Goal: Navigation & Orientation: Find specific page/section

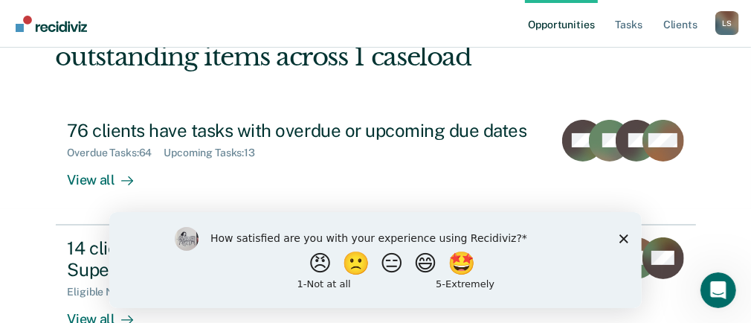
scroll to position [123, 0]
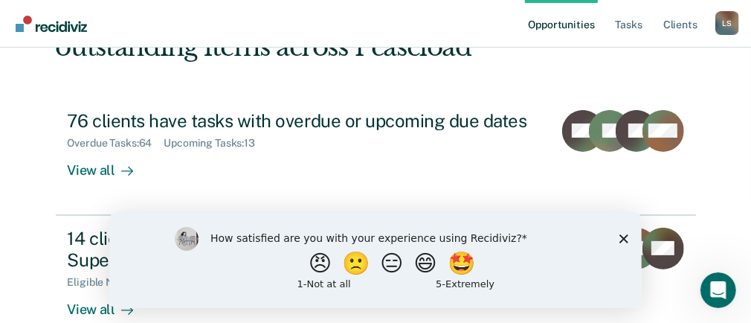
click at [621, 235] on icon "Close survey" at bounding box center [622, 237] width 9 height 9
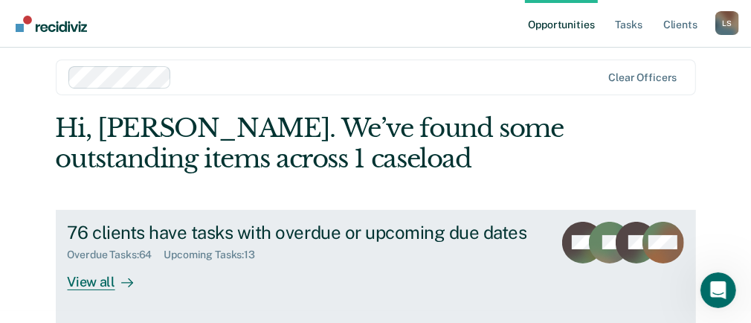
scroll to position [0, 0]
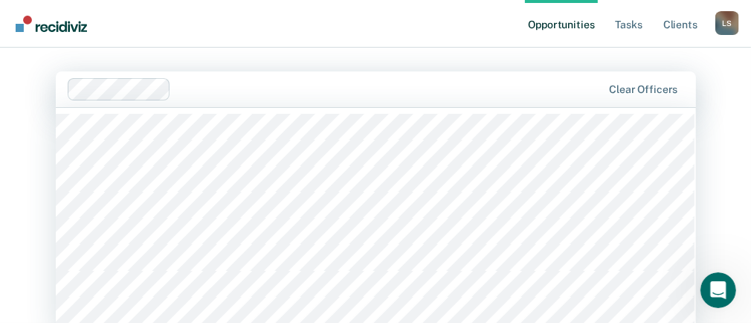
drag, startPoint x: 76, startPoint y: 27, endPoint x: 461, endPoint y: 74, distance: 387.9
click at [461, 74] on div "Clear officers" at bounding box center [376, 89] width 640 height 36
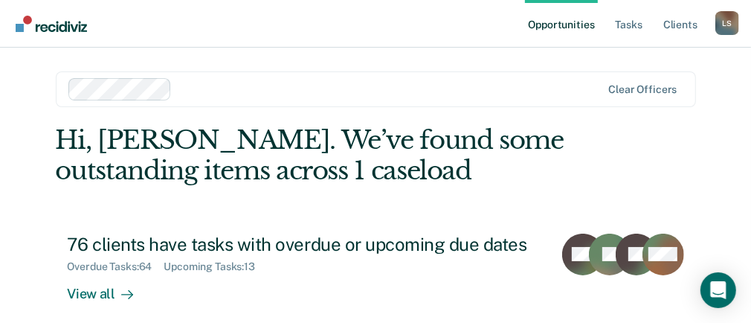
drag, startPoint x: 682, startPoint y: 0, endPoint x: 715, endPoint y: 110, distance: 114.8
drag, startPoint x: 568, startPoint y: 104, endPoint x: 372, endPoint y: 83, distance: 197.4
click at [372, 83] on div at bounding box center [389, 88] width 423 height 17
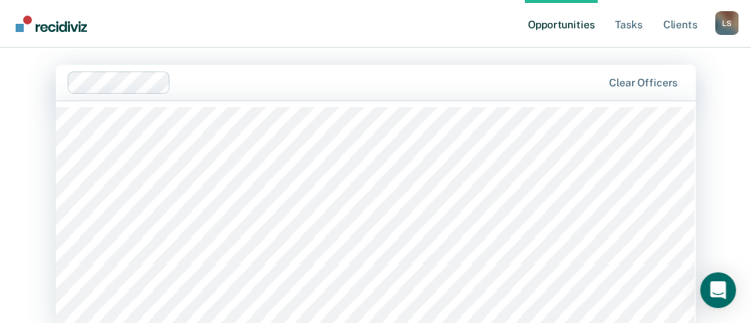
scroll to position [7, 0]
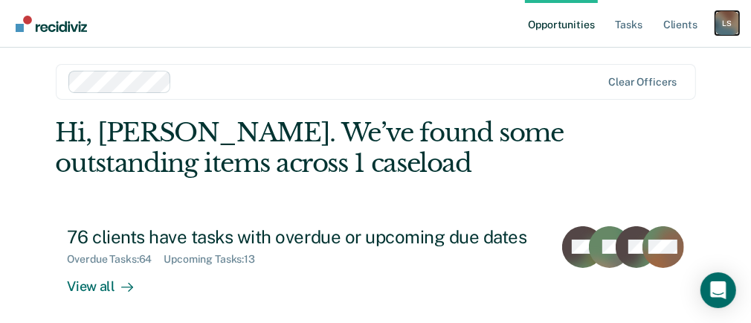
click at [729, 20] on div "L S" at bounding box center [727, 23] width 24 height 24
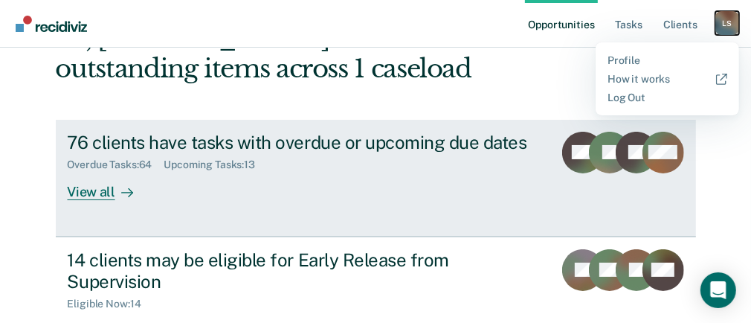
scroll to position [206, 0]
